Goal: Transaction & Acquisition: Purchase product/service

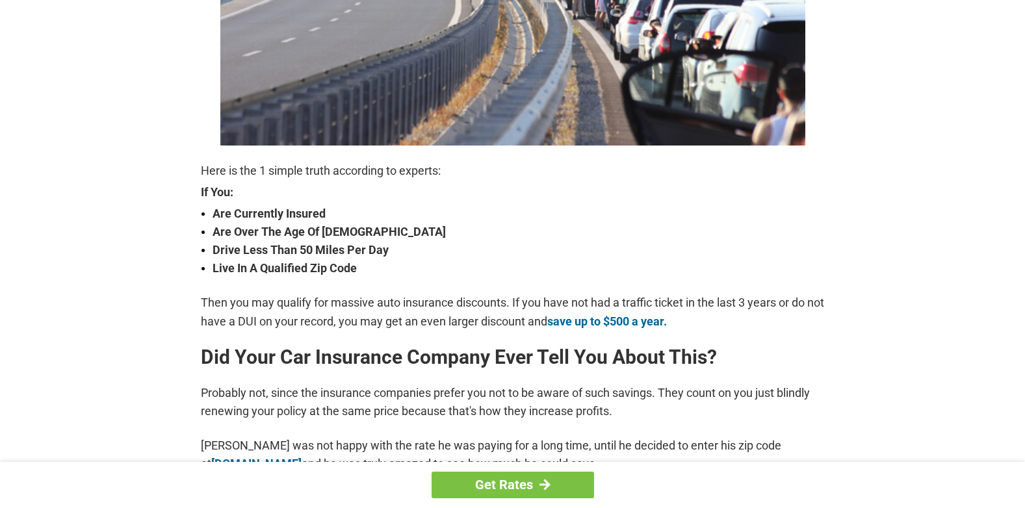
scroll to position [390, 0]
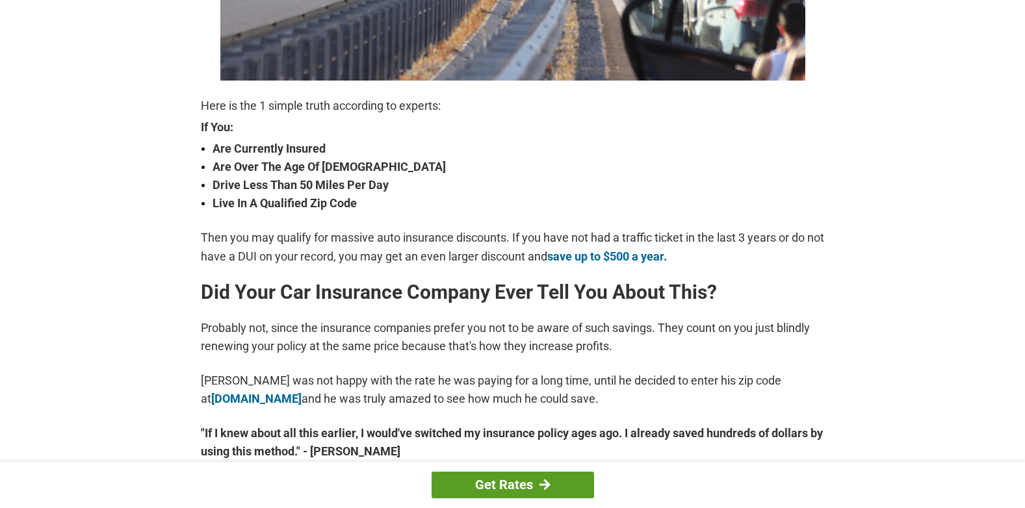
click at [487, 480] on link "Get Rates" at bounding box center [513, 485] width 163 height 27
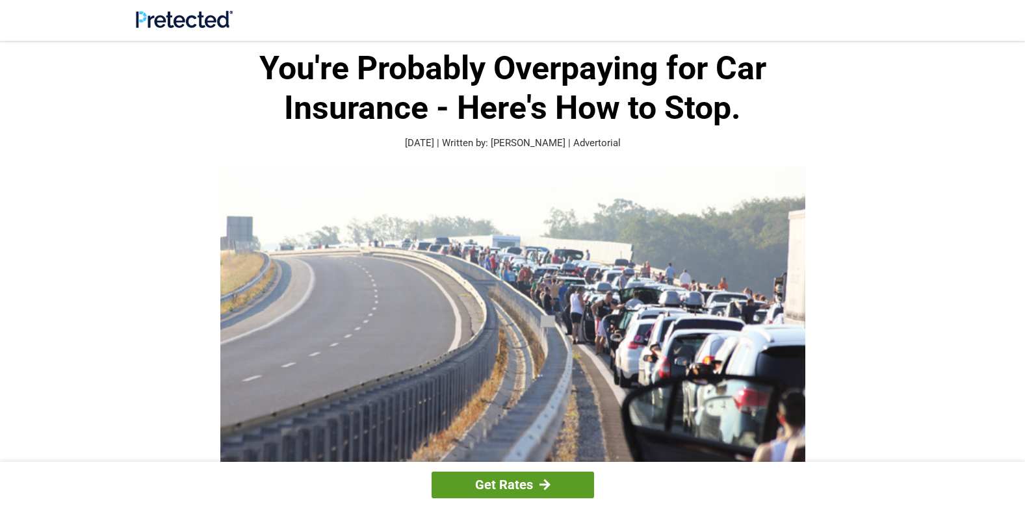
click at [499, 484] on link "Get Rates" at bounding box center [513, 485] width 163 height 27
